Goal: Transaction & Acquisition: Purchase product/service

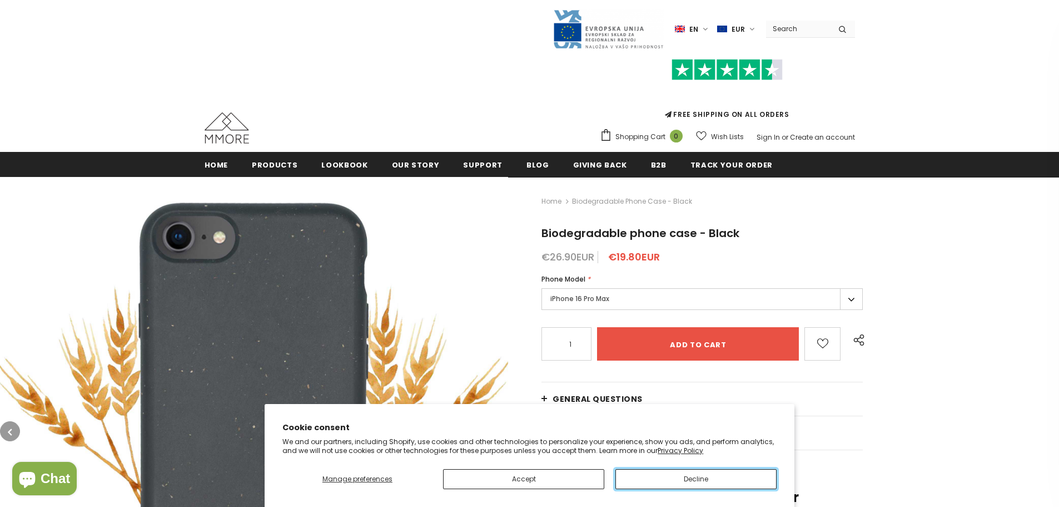
click at [692, 484] on button "Decline" at bounding box center [696, 479] width 161 height 20
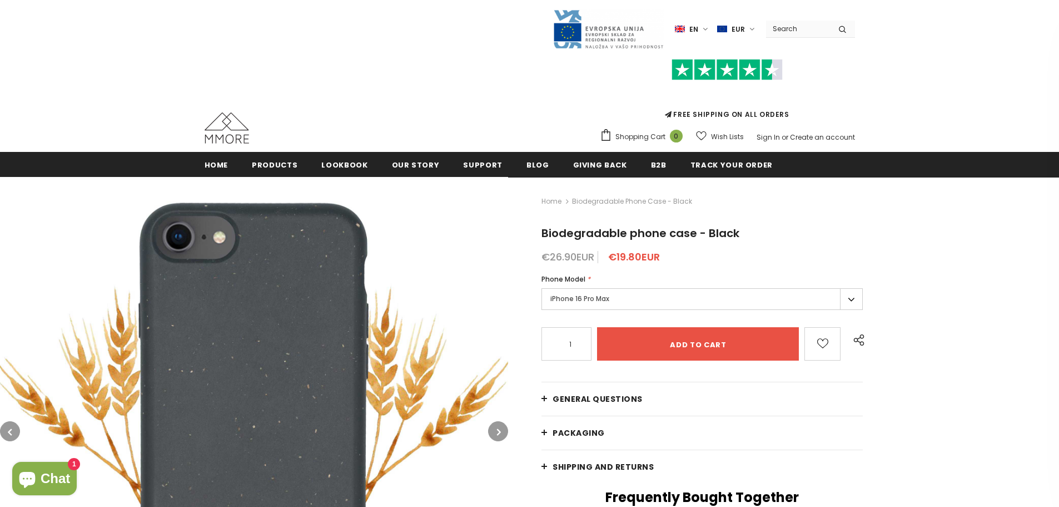
click at [856, 266] on div "Home Biodegradable phone case - Black Biodegradable phone case - Black €26.90EU…" at bounding box center [783, 514] width 551 height 674
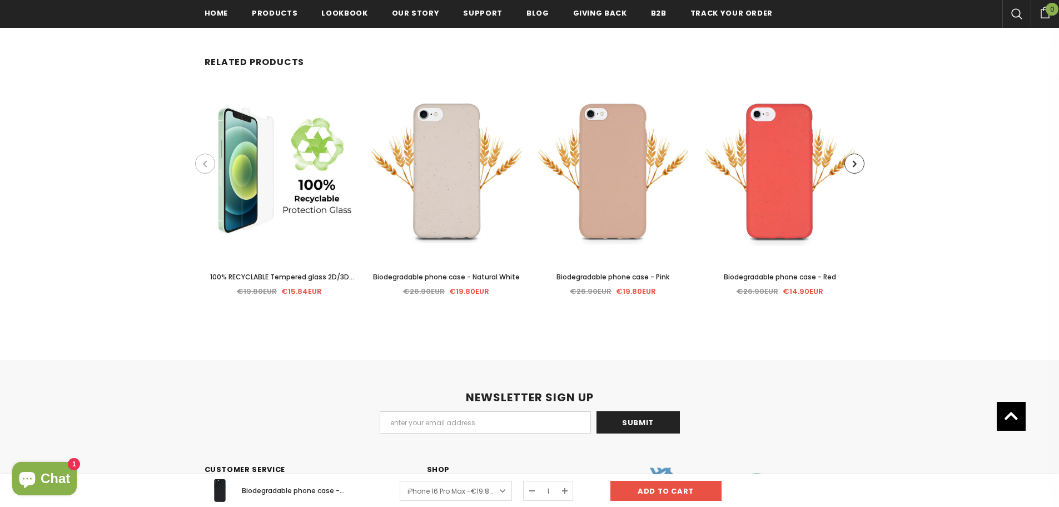
scroll to position [2169, 0]
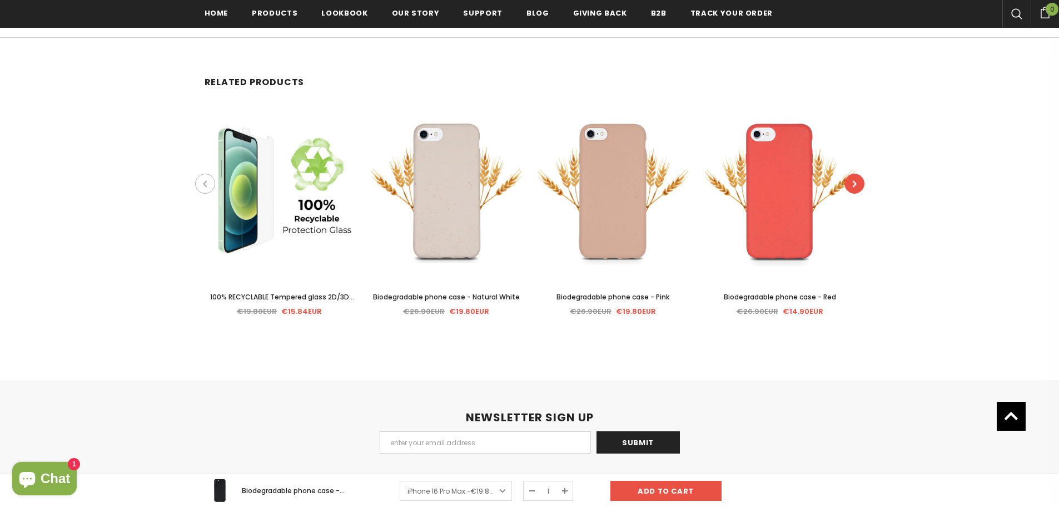
click at [859, 185] on button "button" at bounding box center [855, 184] width 20 height 20
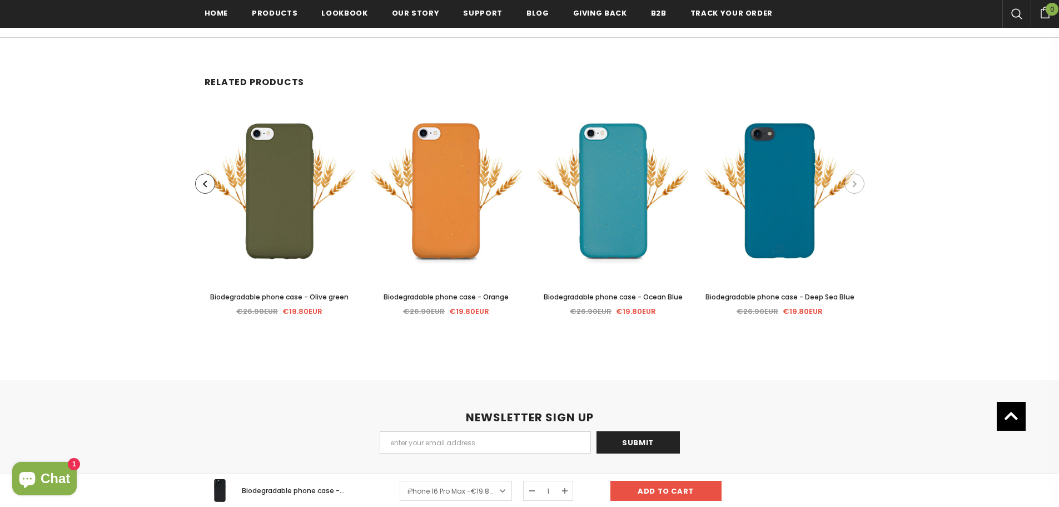
click at [864, 184] on button "button" at bounding box center [855, 184] width 20 height 20
click at [859, 184] on button "button" at bounding box center [855, 184] width 20 height 20
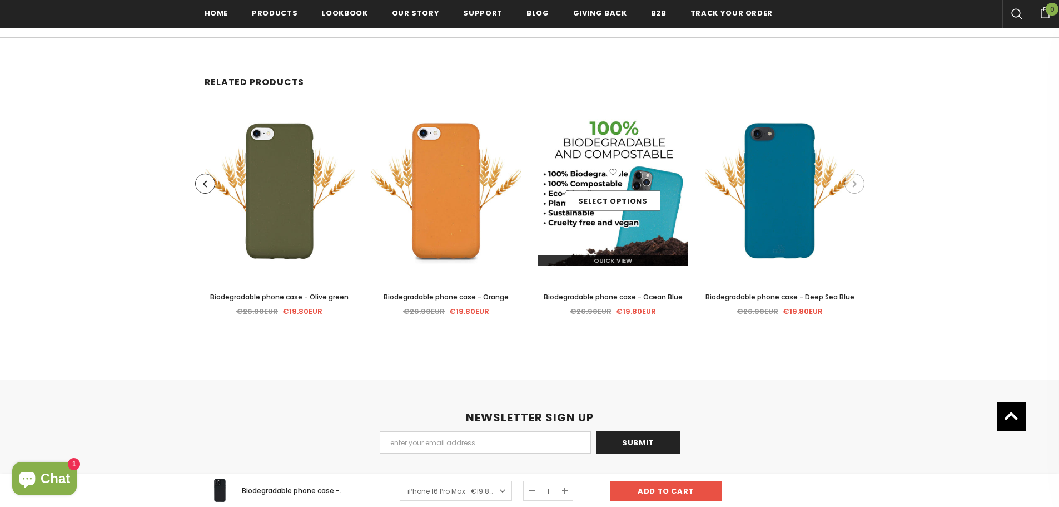
click at [614, 247] on div "Quick View" at bounding box center [613, 255] width 150 height 19
click at [637, 197] on link "Select options" at bounding box center [613, 201] width 95 height 20
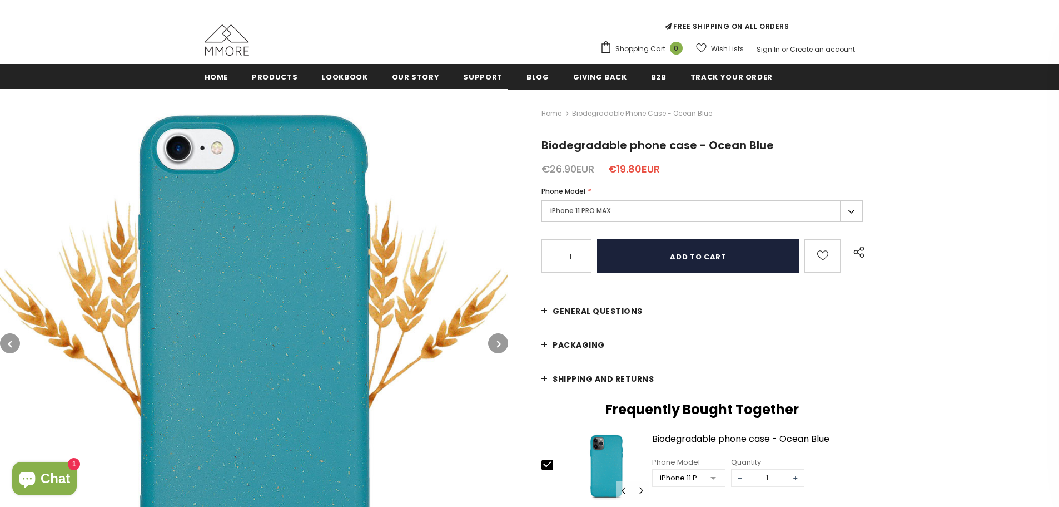
scroll to position [111, 0]
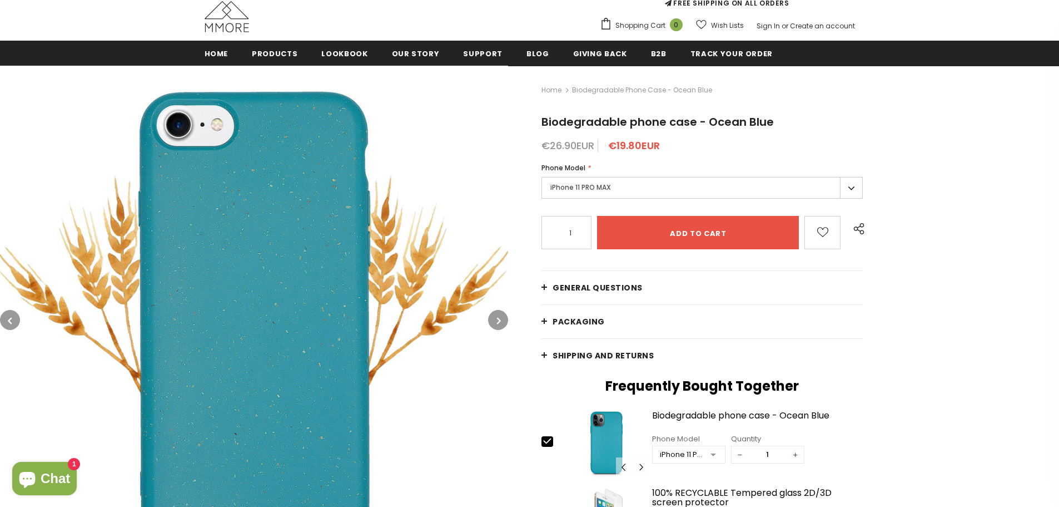
click at [686, 190] on label "iPhone 11 PRO MAX" at bounding box center [702, 188] width 321 height 22
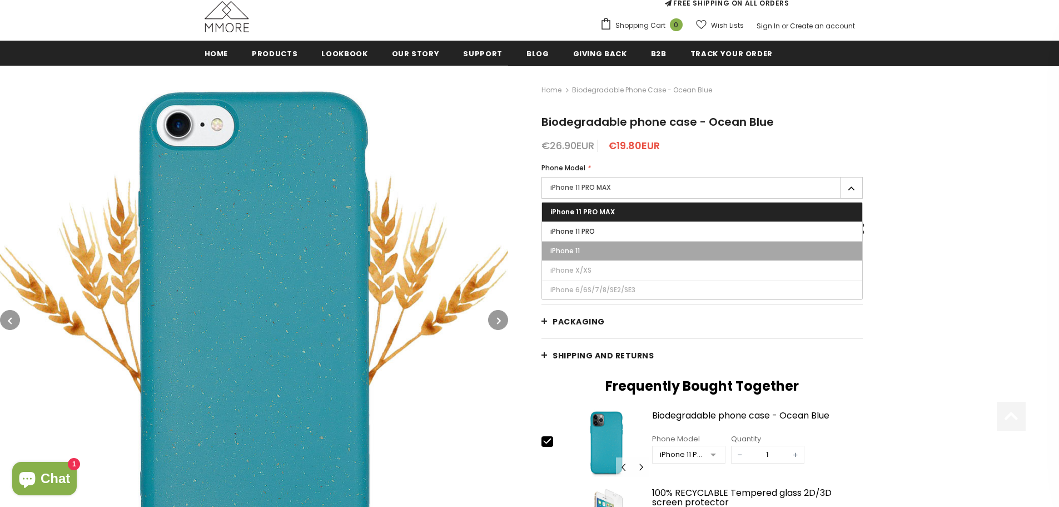
scroll to position [167, 0]
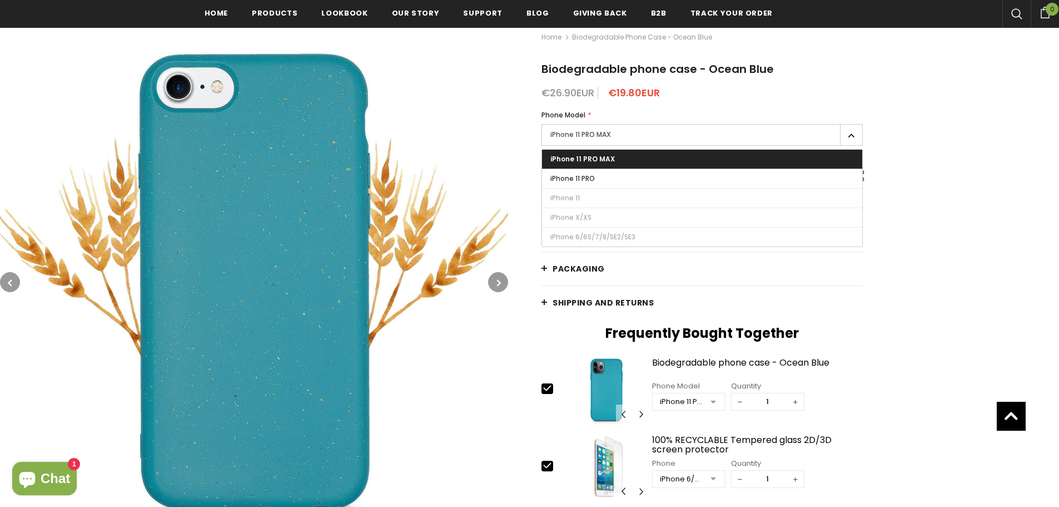
click at [958, 265] on div "Home Biodegradable phone case - Ocean Blue Biodegradable phone case - Ocean Blu…" at bounding box center [783, 350] width 551 height 674
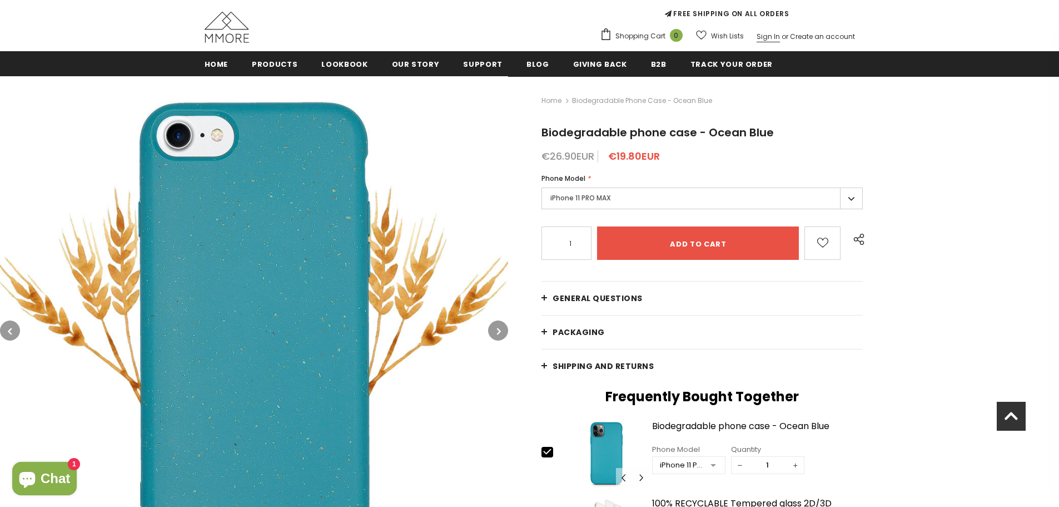
scroll to position [0, 0]
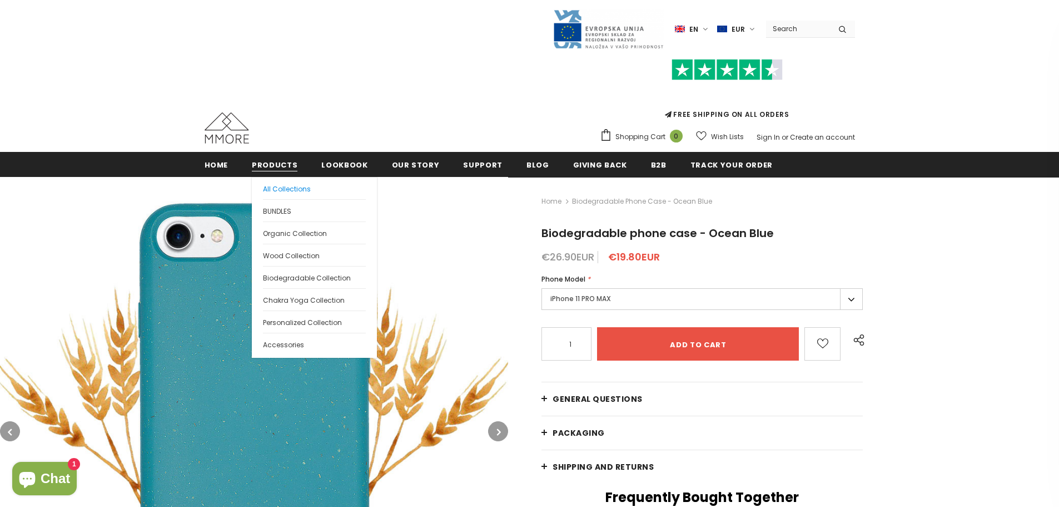
click at [285, 185] on span "All Collections" at bounding box center [287, 188] width 48 height 9
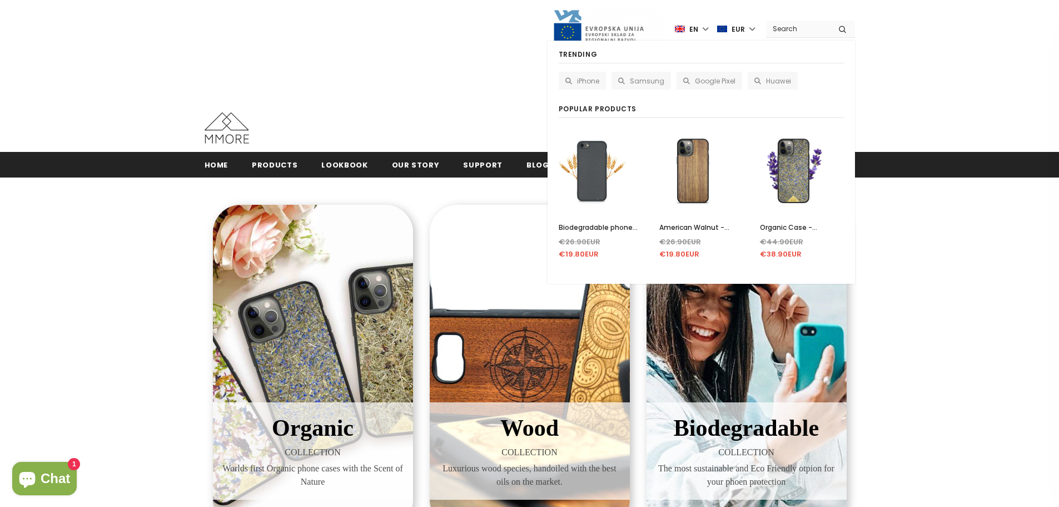
click at [795, 27] on input "Search Site" at bounding box center [798, 29] width 64 height 16
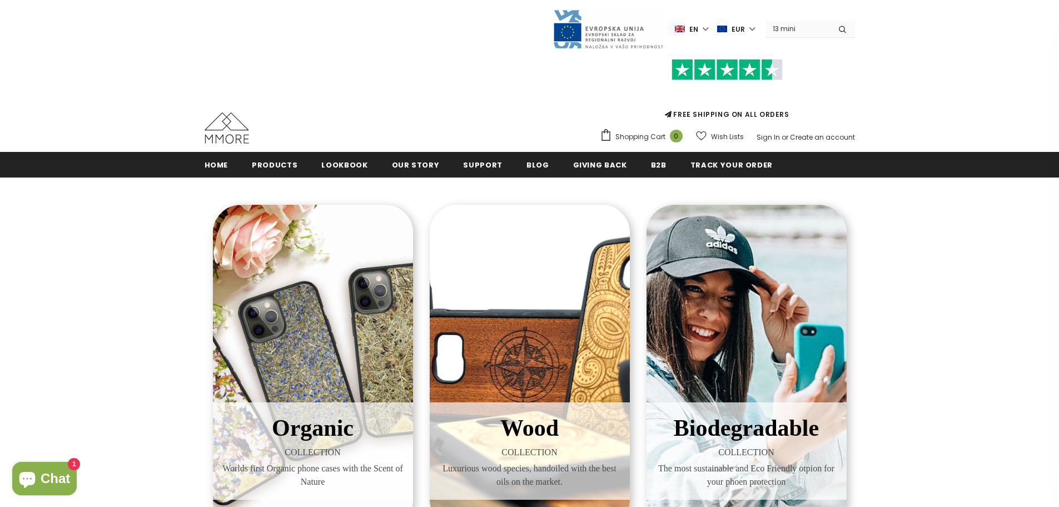
type input "13 mini"
click at [830, 21] on button "submit" at bounding box center [842, 29] width 25 height 17
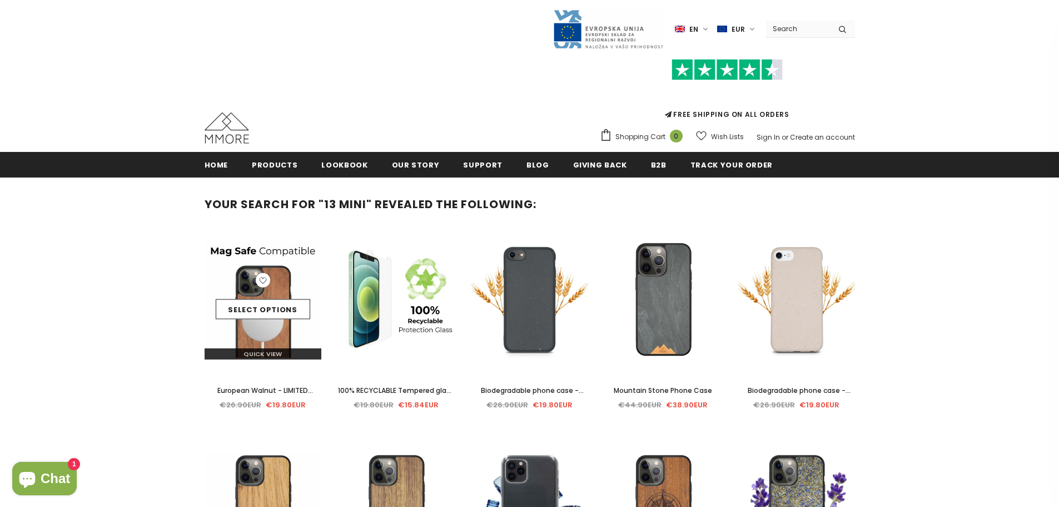
click at [268, 358] on span "Quick View" at bounding box center [263, 353] width 38 height 9
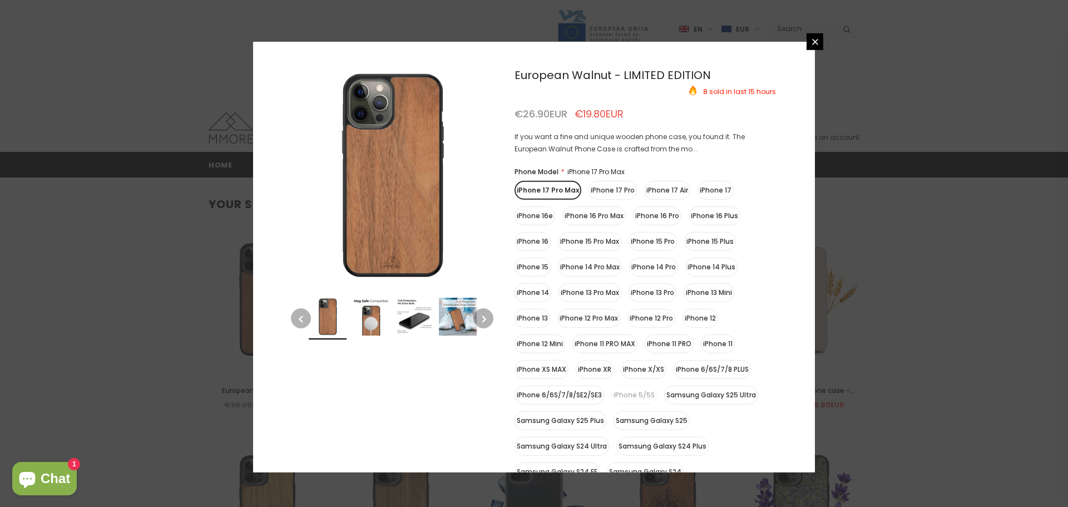
click at [716, 293] on label "iPhone 13 Mini" at bounding box center [708, 292] width 51 height 19
click at [0, 0] on input "iPhone 13 Mini" at bounding box center [0, 0] width 0 height 0
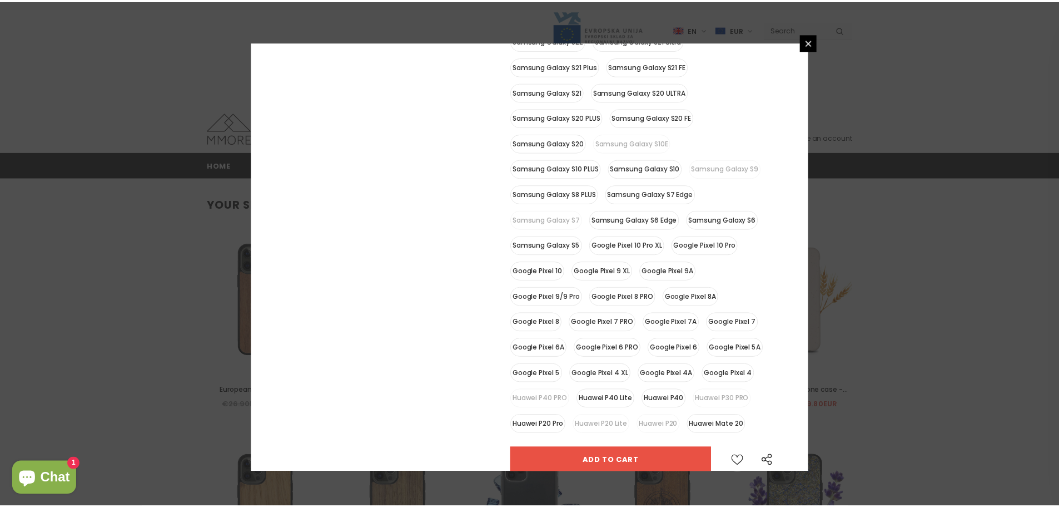
scroll to position [596, 0]
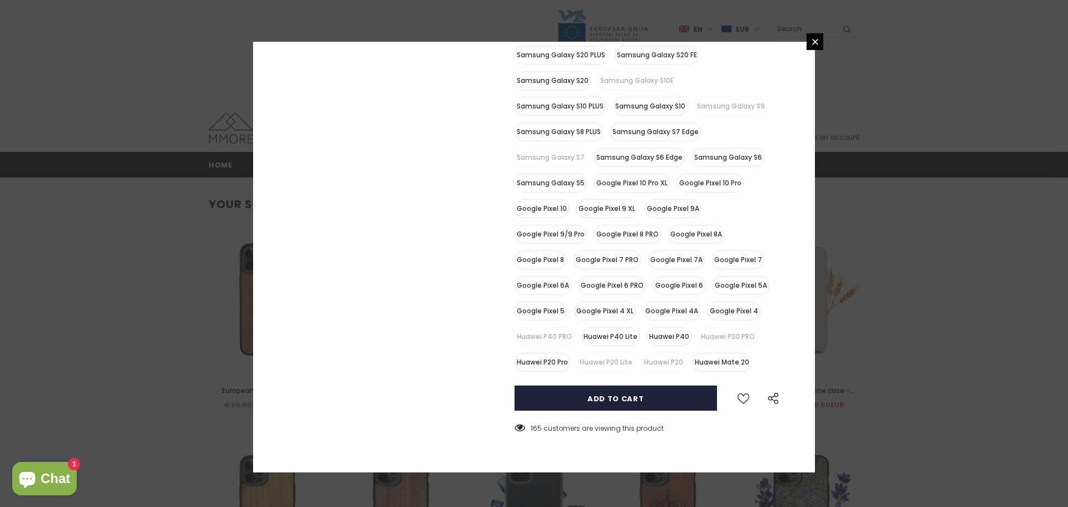
click at [597, 389] on input "Add to cart" at bounding box center [615, 397] width 202 height 25
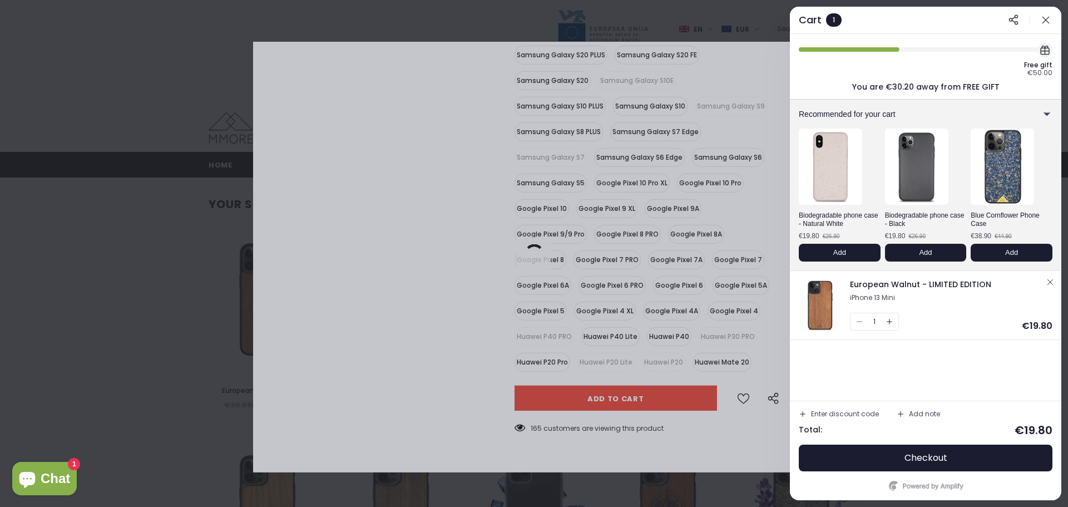
click at [1053, 22] on div "Cart 1 Share cart" at bounding box center [925, 20] width 271 height 27
click at [1052, 19] on div "Cart 1 Share cart" at bounding box center [925, 20] width 271 height 27
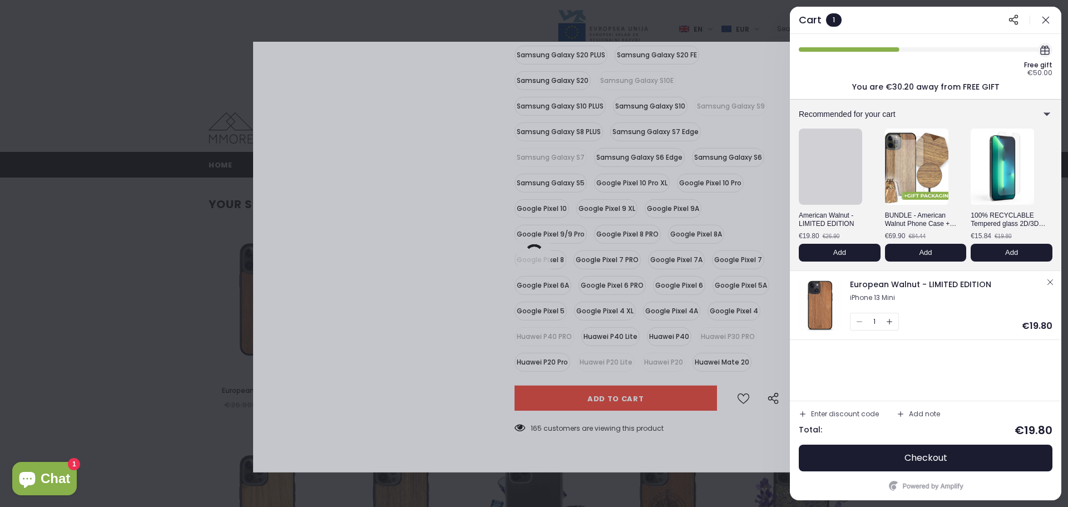
click at [1046, 16] on icon "button" at bounding box center [1045, 19] width 11 height 11
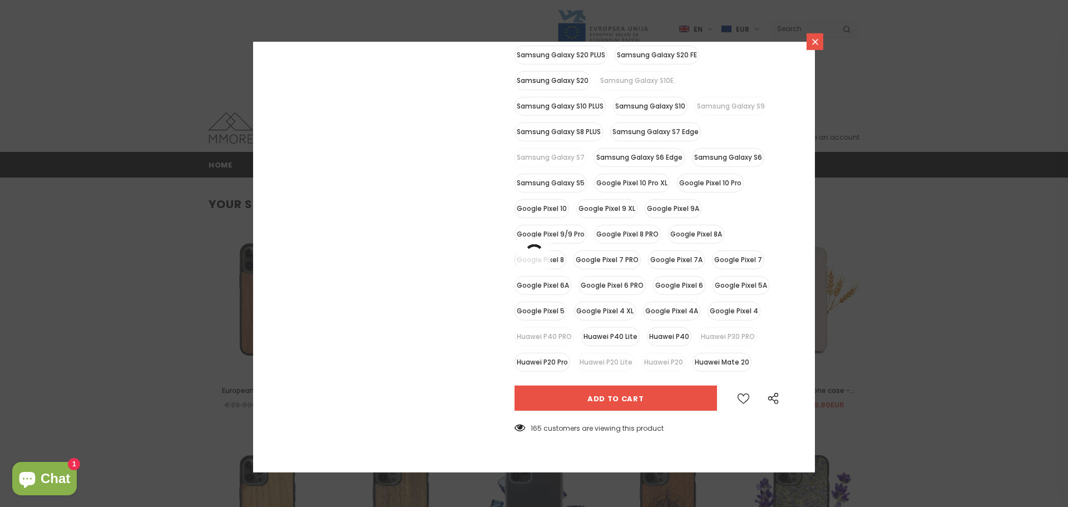
click at [814, 41] on icon at bounding box center [815, 42] width 6 height 6
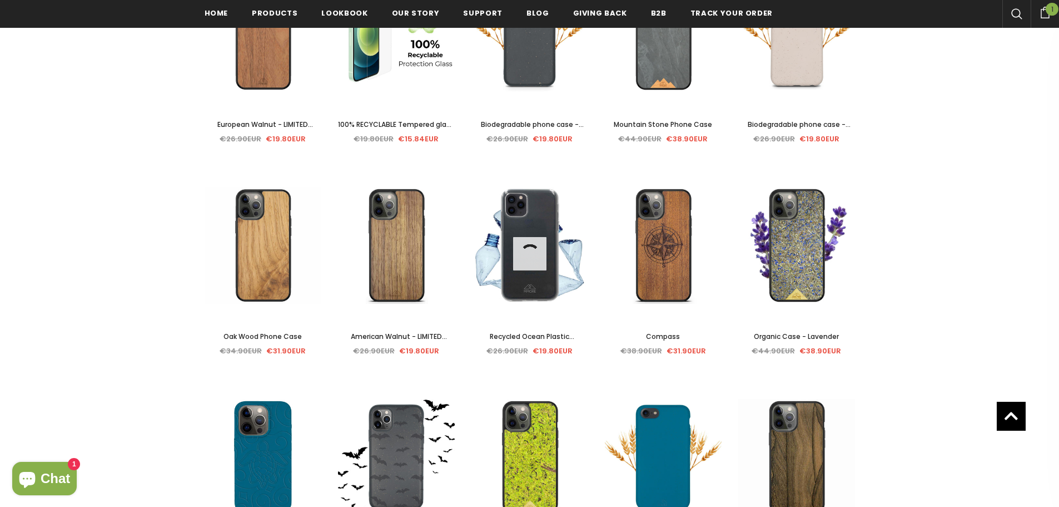
scroll to position [336, 0]
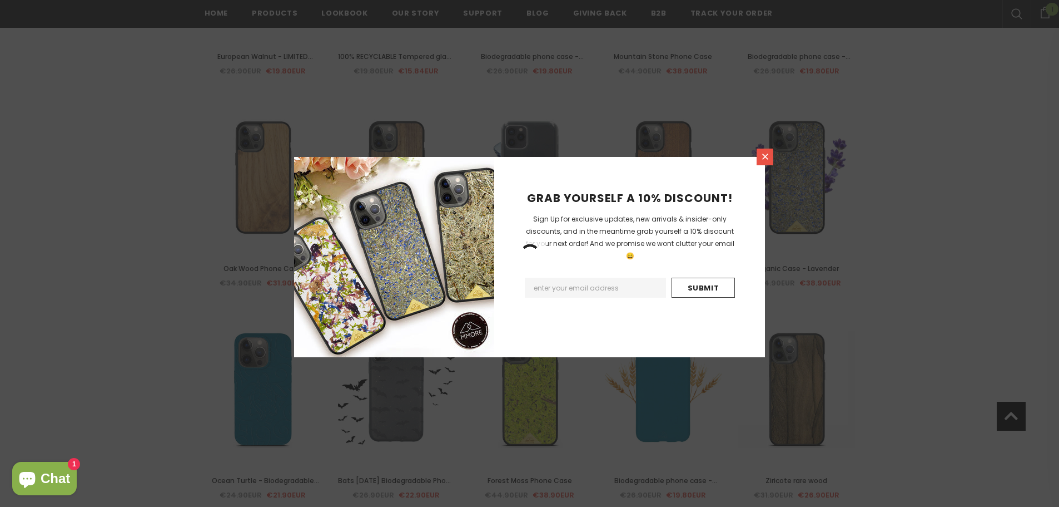
click at [768, 156] on icon at bounding box center [765, 156] width 9 height 9
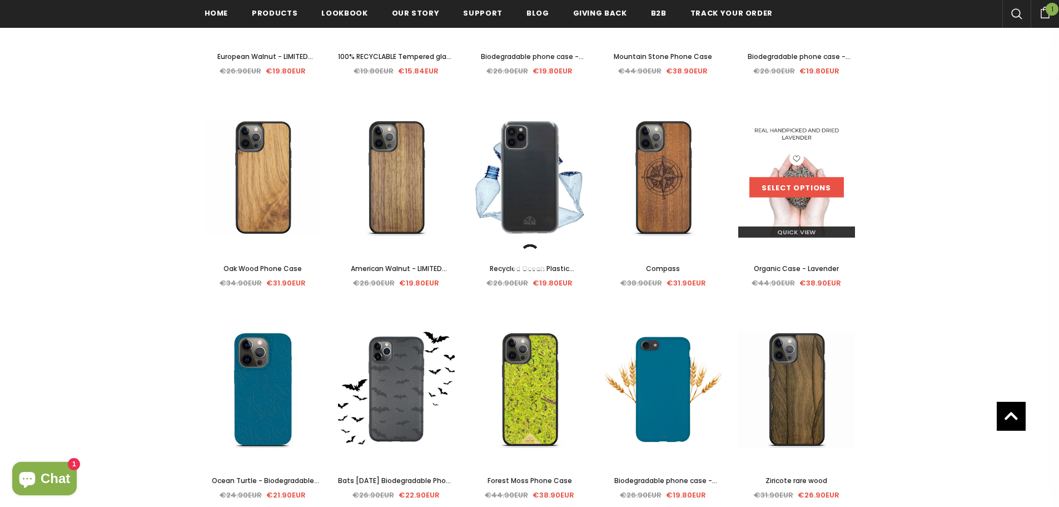
click at [813, 185] on link "Select options" at bounding box center [797, 187] width 95 height 20
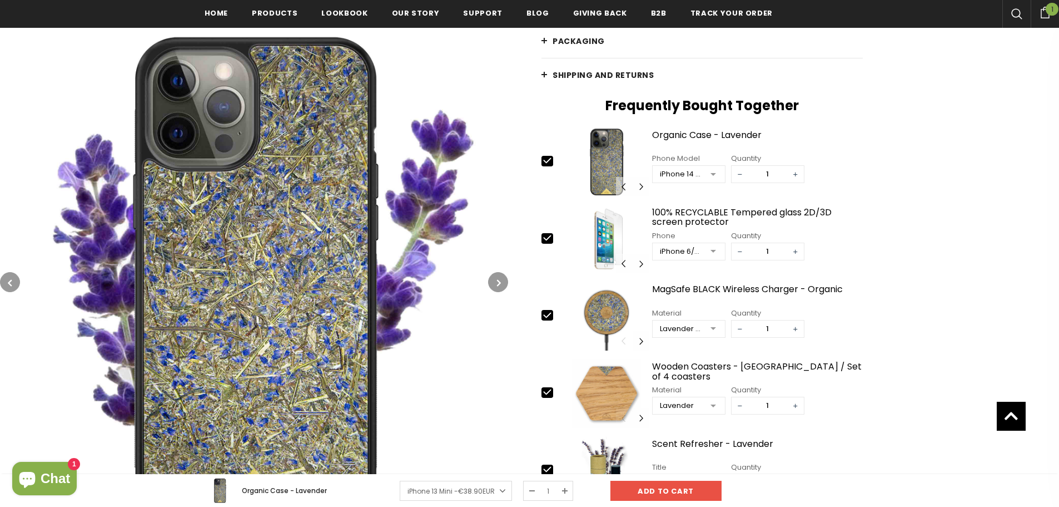
scroll to position [392, 0]
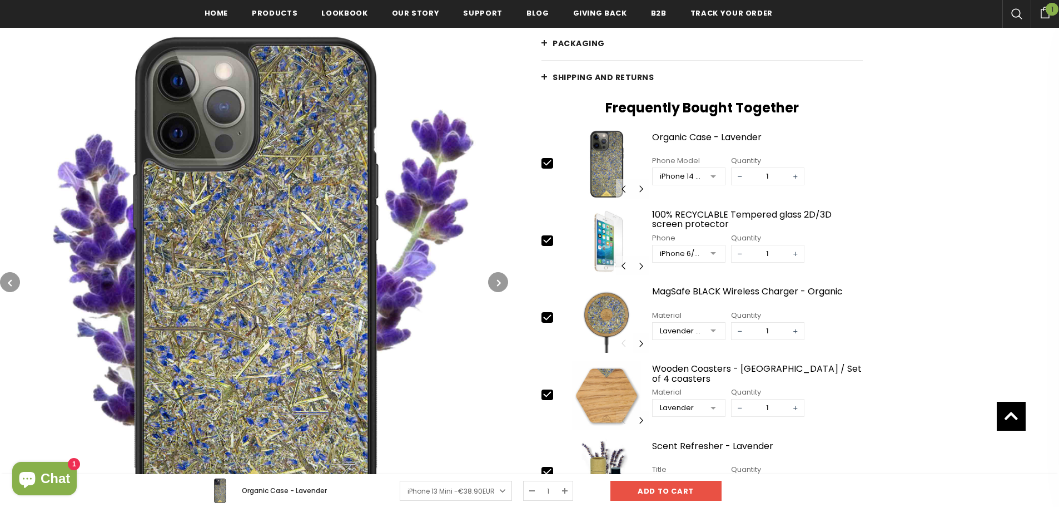
click at [495, 277] on button "button" at bounding box center [498, 282] width 20 height 20
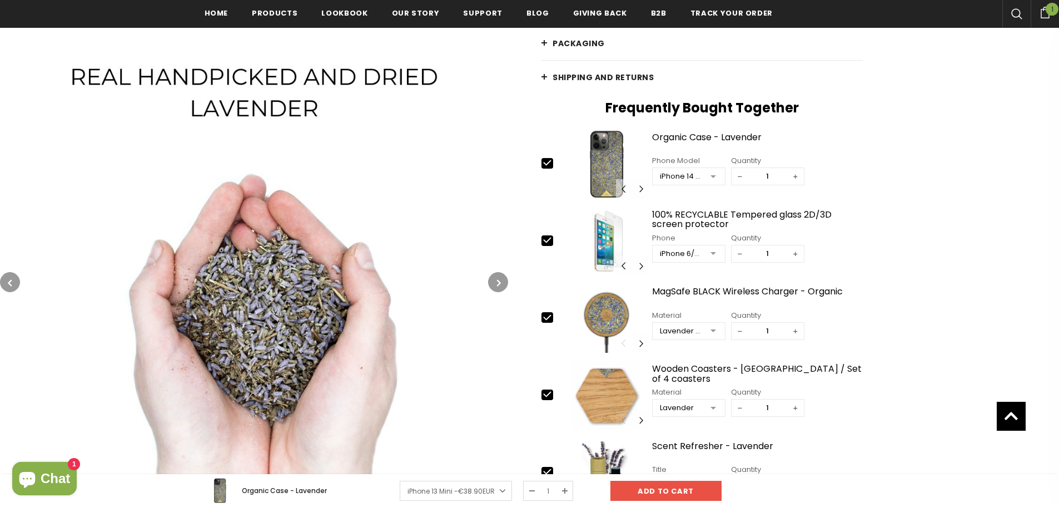
click at [495, 279] on button "button" at bounding box center [498, 282] width 20 height 20
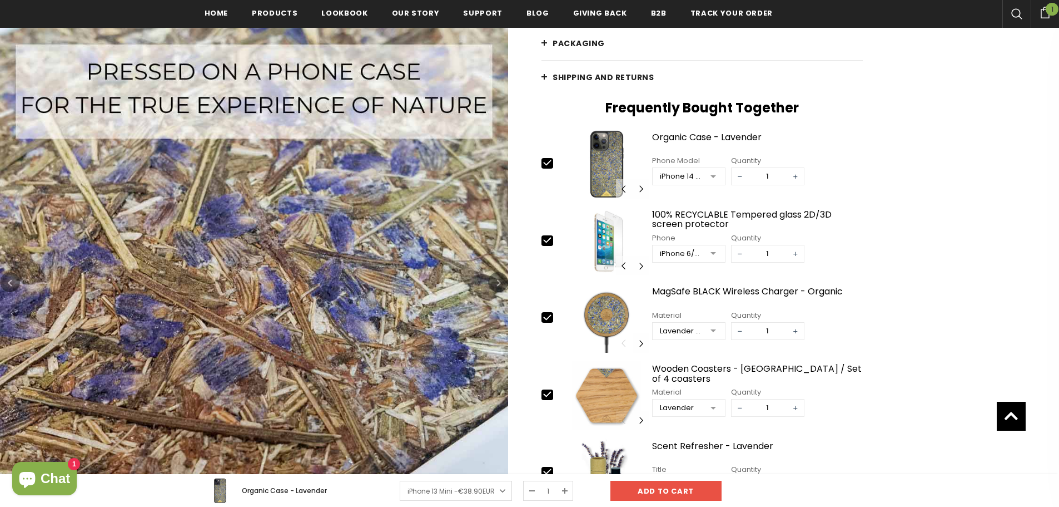
click at [499, 280] on icon "button" at bounding box center [499, 282] width 4 height 11
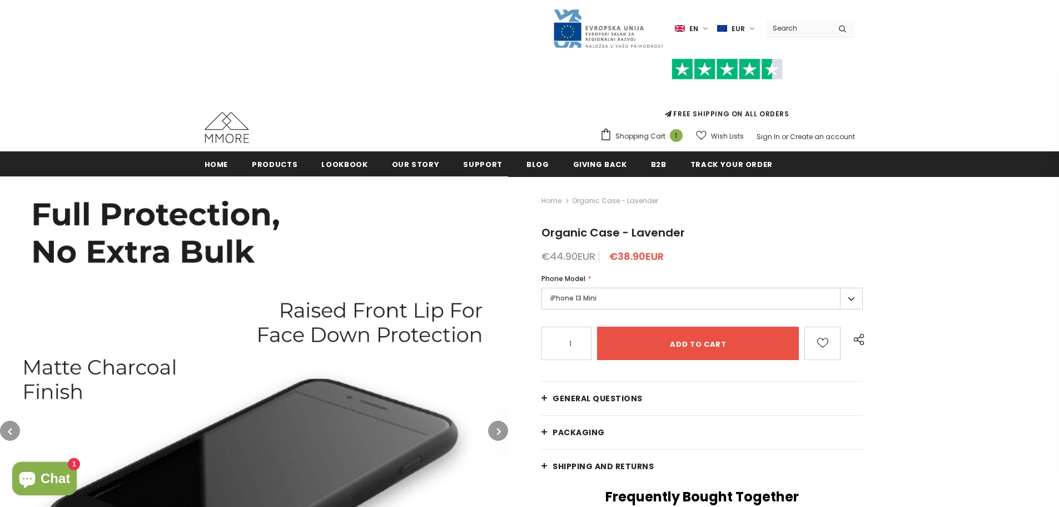
scroll to position [0, 0]
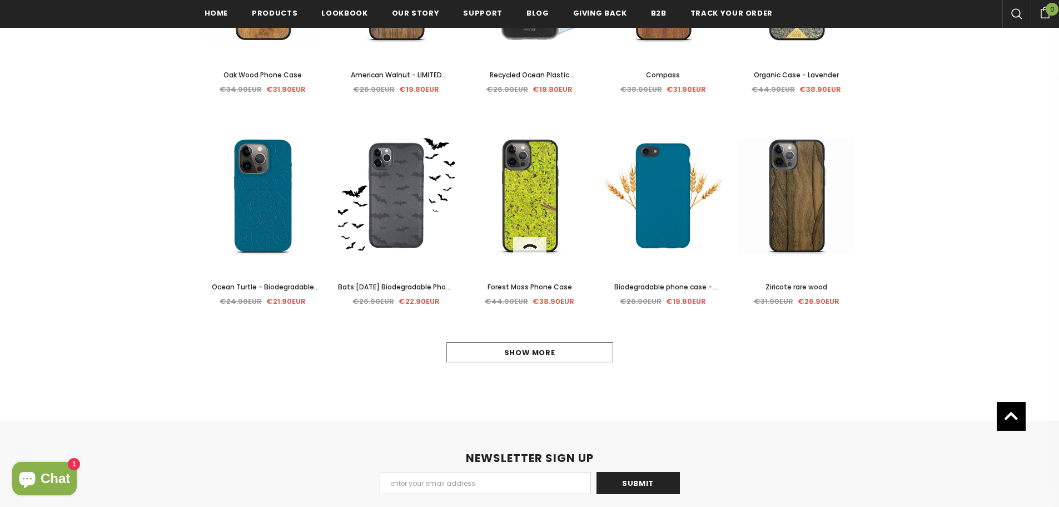
scroll to position [559, 0]
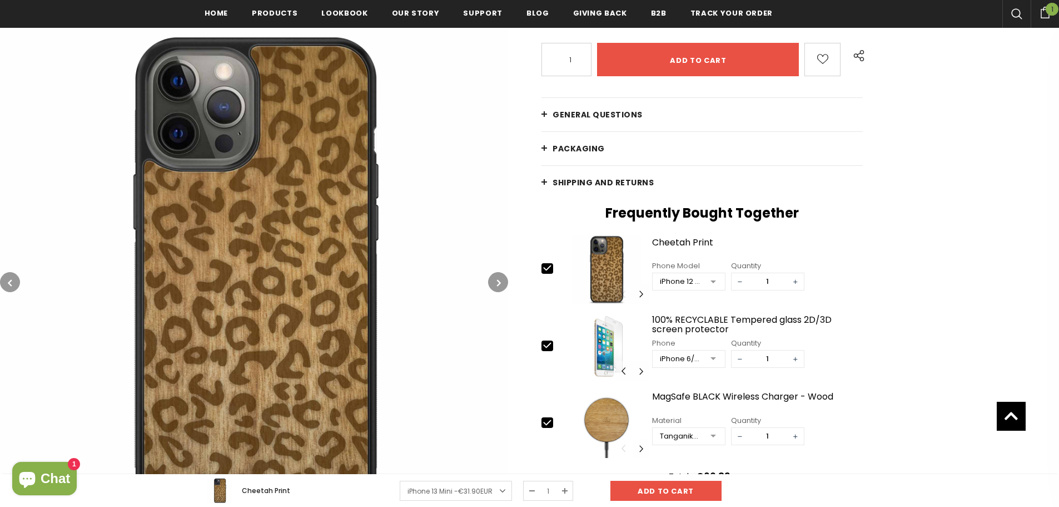
scroll to position [336, 0]
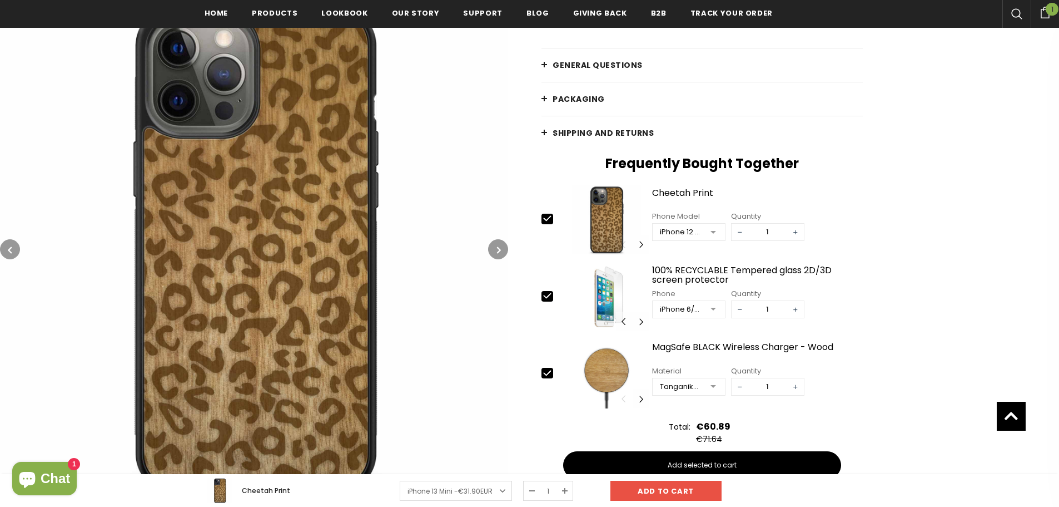
click at [502, 256] on button "button" at bounding box center [498, 249] width 20 height 20
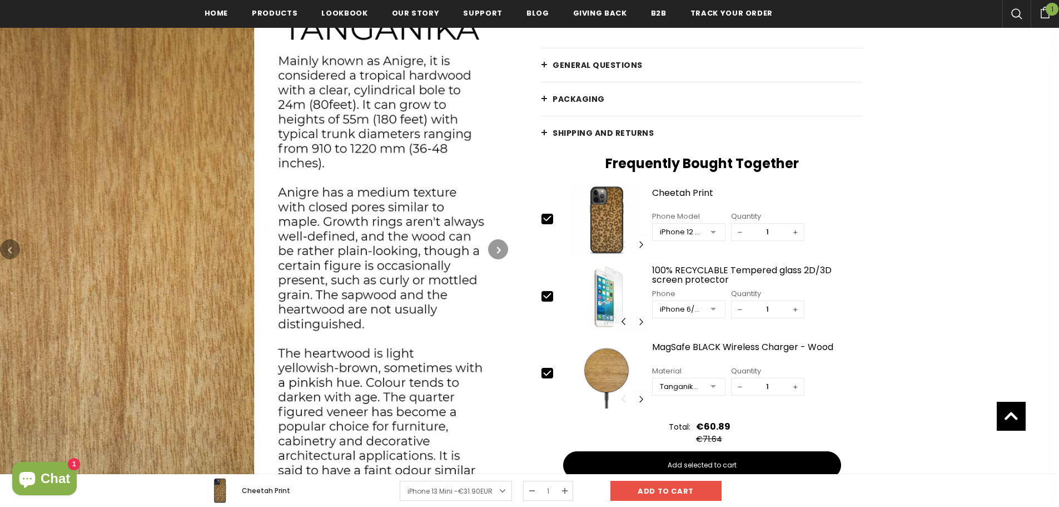
click at [501, 246] on icon "button" at bounding box center [499, 249] width 4 height 11
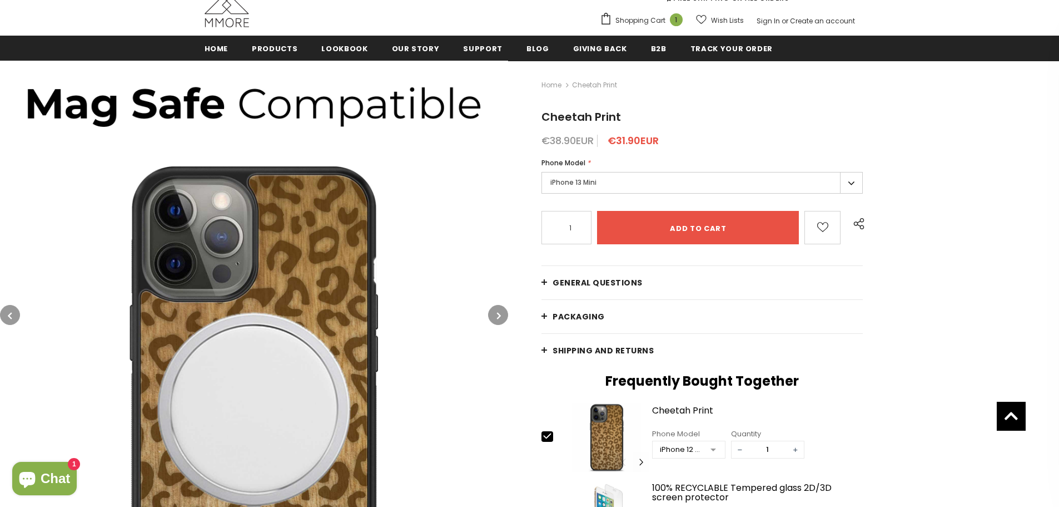
scroll to position [114, 0]
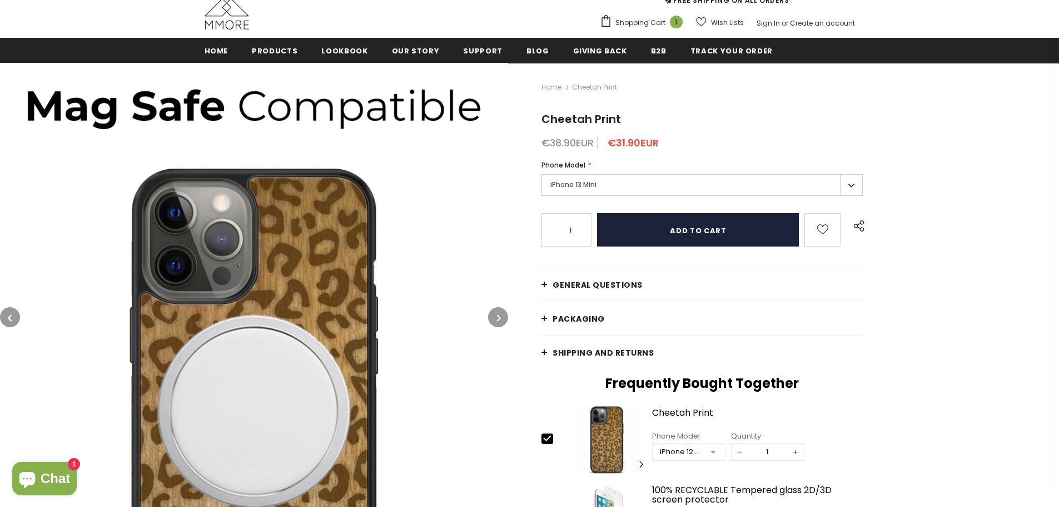
click at [701, 227] on input "Add to cart" at bounding box center [698, 229] width 202 height 33
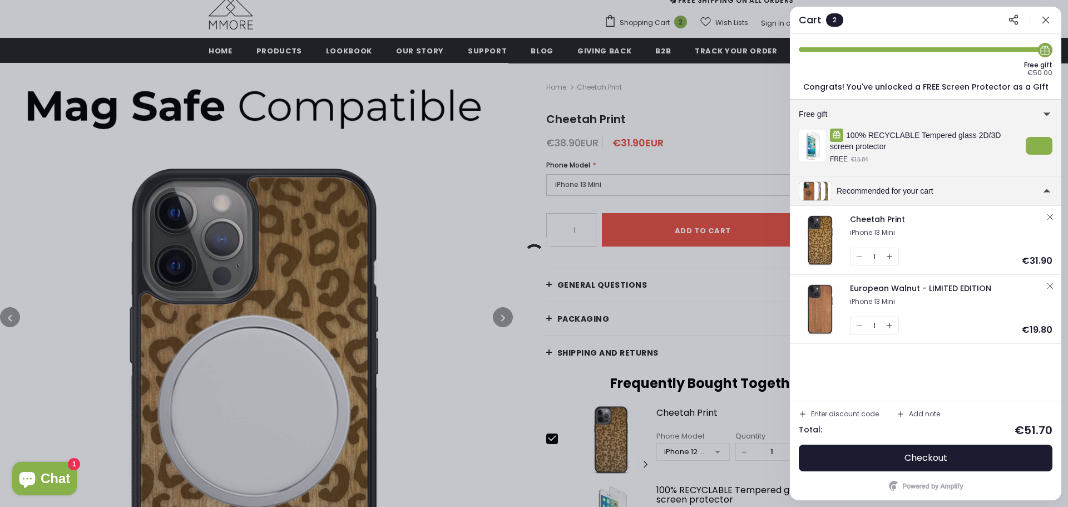
click at [1047, 21] on icon "button" at bounding box center [1045, 19] width 11 height 11
